Goal: Check status: Check status

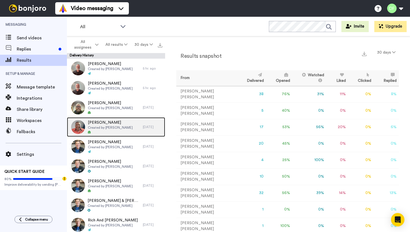
click at [105, 126] on span "Created by [PERSON_NAME]" at bounding box center [110, 127] width 45 height 4
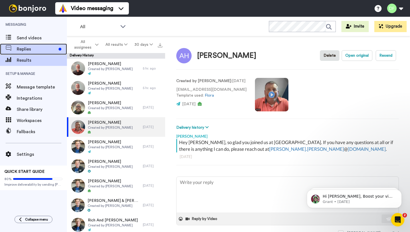
click at [36, 48] on span "Replies" at bounding box center [37, 49] width 40 height 7
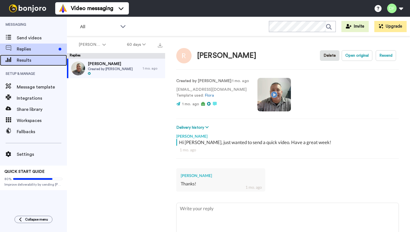
click at [34, 59] on span "Results" at bounding box center [42, 60] width 50 height 7
